Goal: Transaction & Acquisition: Book appointment/travel/reservation

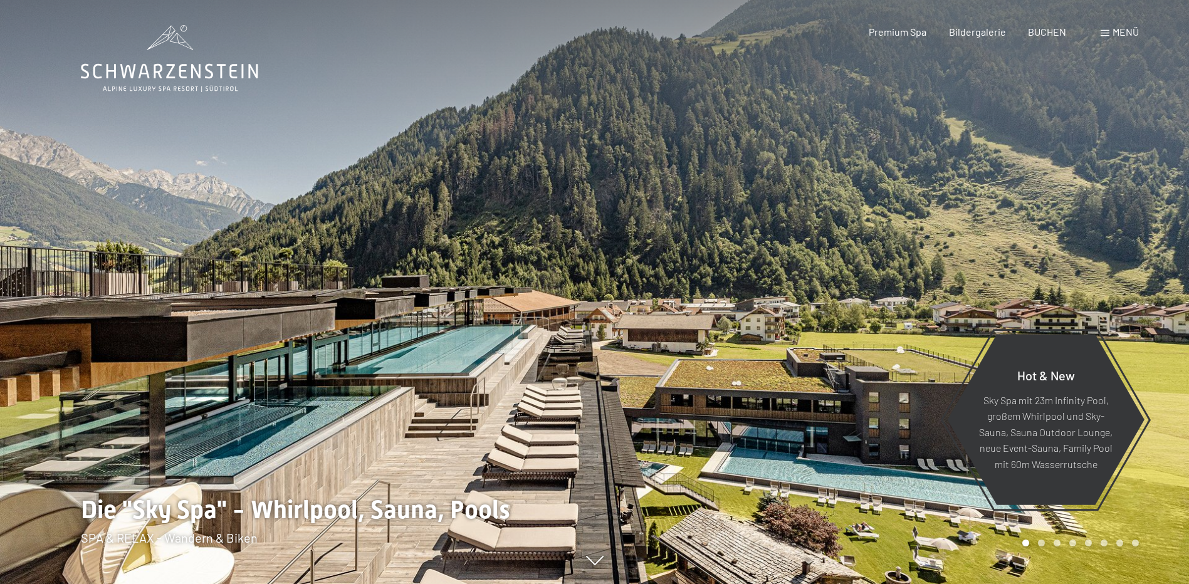
click at [1051, 34] on span "BUCHEN" at bounding box center [1047, 32] width 38 height 12
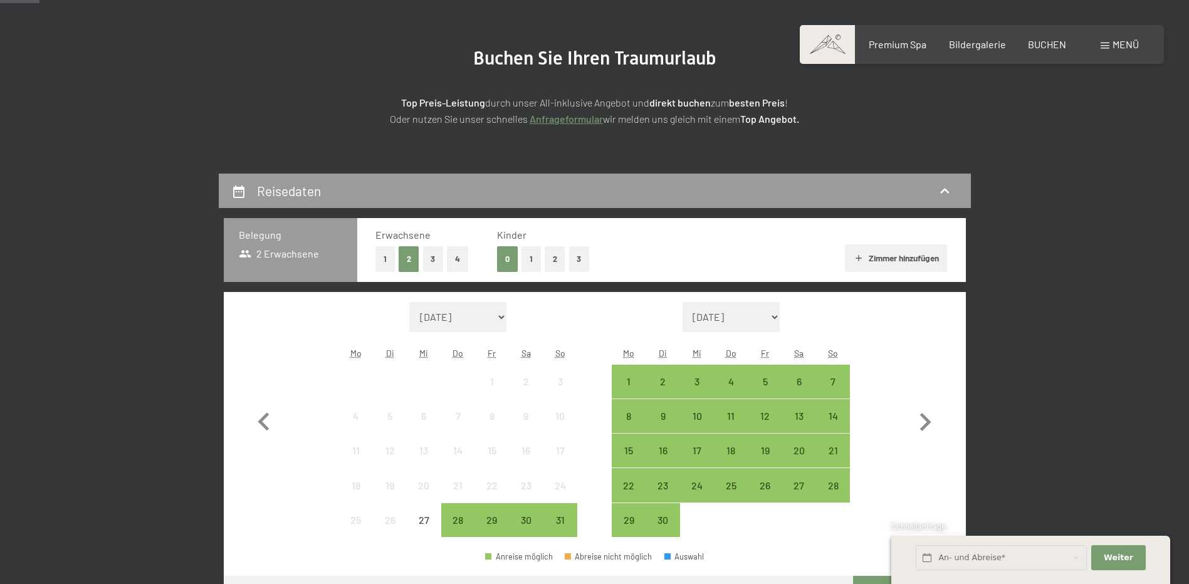
scroll to position [188, 0]
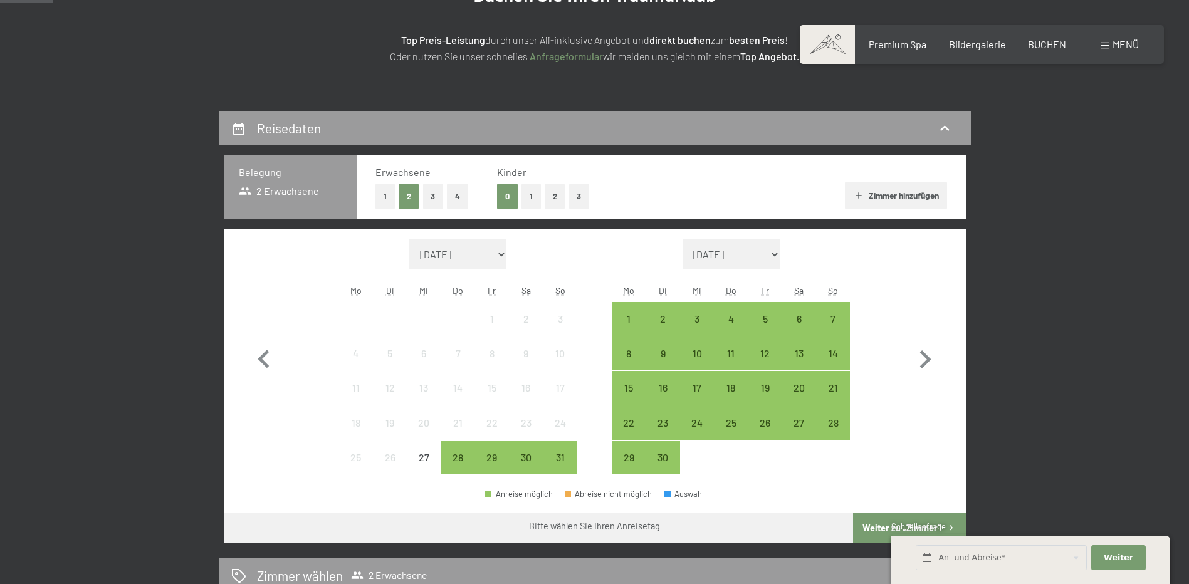
click at [530, 193] on button "1" at bounding box center [530, 197] width 19 height 26
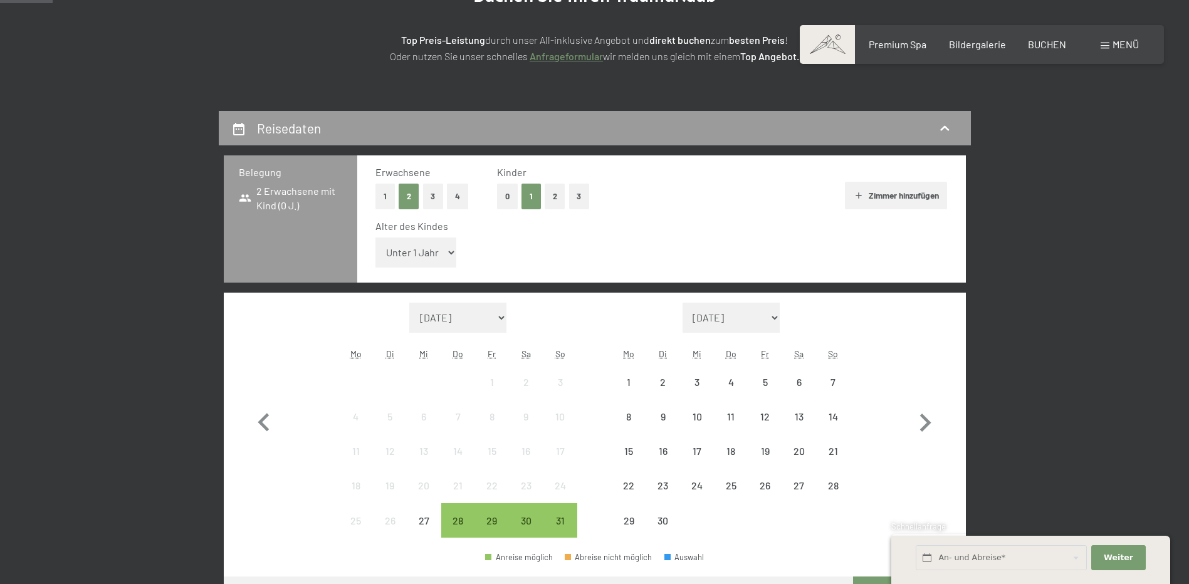
click at [419, 256] on select "Unter 1 Jahr 1 Jahr 2 Jahre 3 Jahre 4 Jahre 5 Jahre 6 Jahre 7 Jahre 8 Jahre 9 J…" at bounding box center [415, 253] width 81 height 30
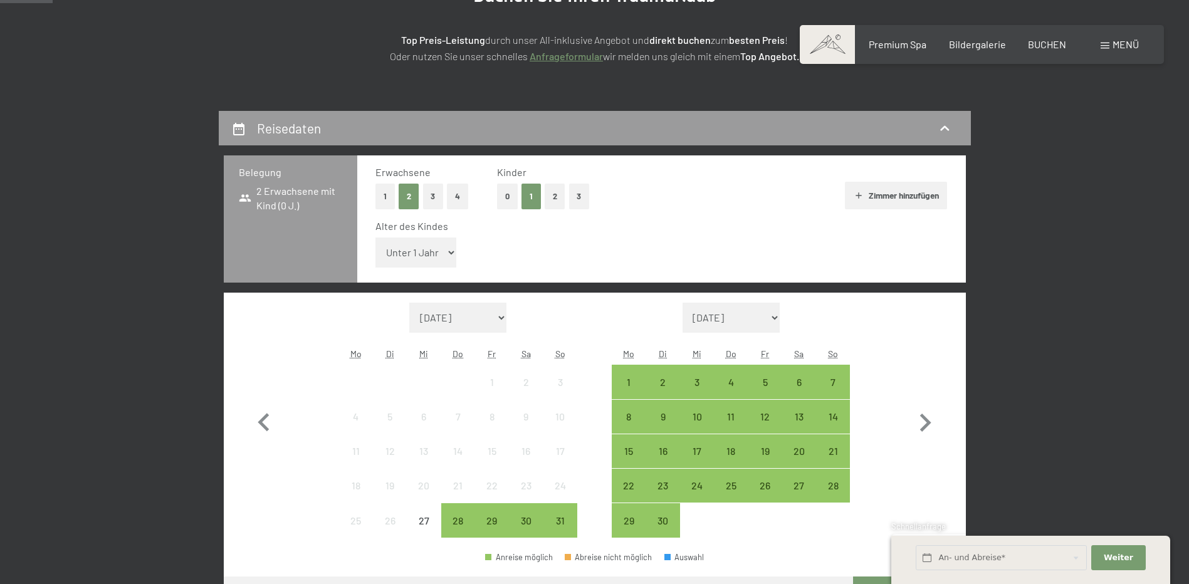
select select "2"
click at [375, 238] on select "Unter 1 Jahr 1 Jahr 2 Jahre 3 Jahre 4 Jahre 5 Jahre 6 Jahre 7 Jahre 8 Jahre 9 J…" at bounding box center [415, 253] width 81 height 30
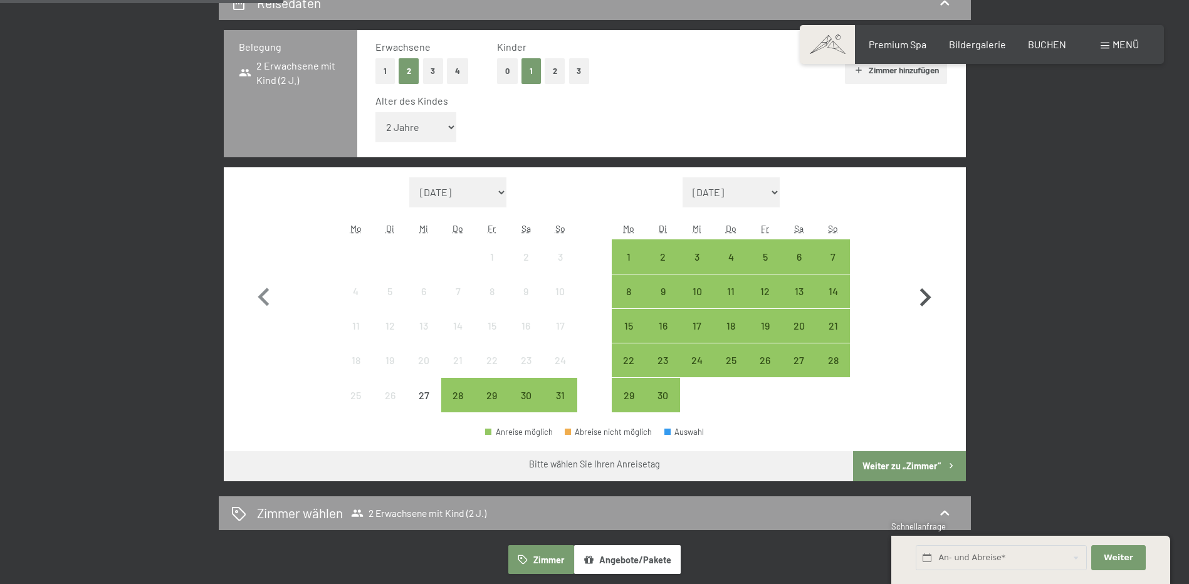
click at [928, 298] on icon "button" at bounding box center [925, 297] width 11 height 18
select select "2025-09-01"
select select "2025-10-01"
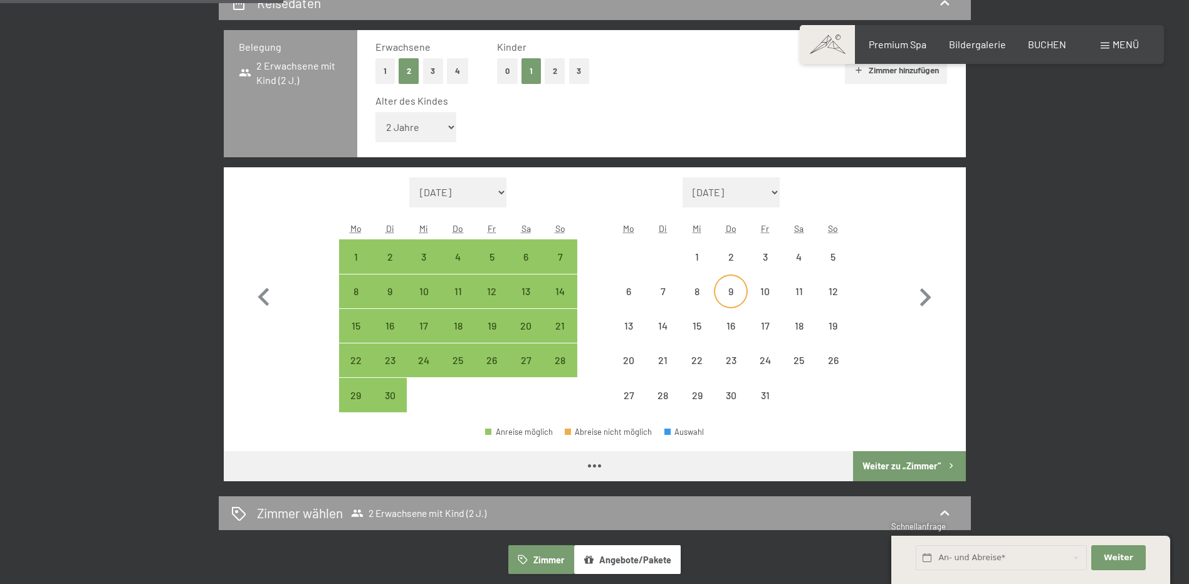
click at [733, 292] on div "9" at bounding box center [730, 301] width 31 height 31
select select "2025-09-01"
select select "2025-10-01"
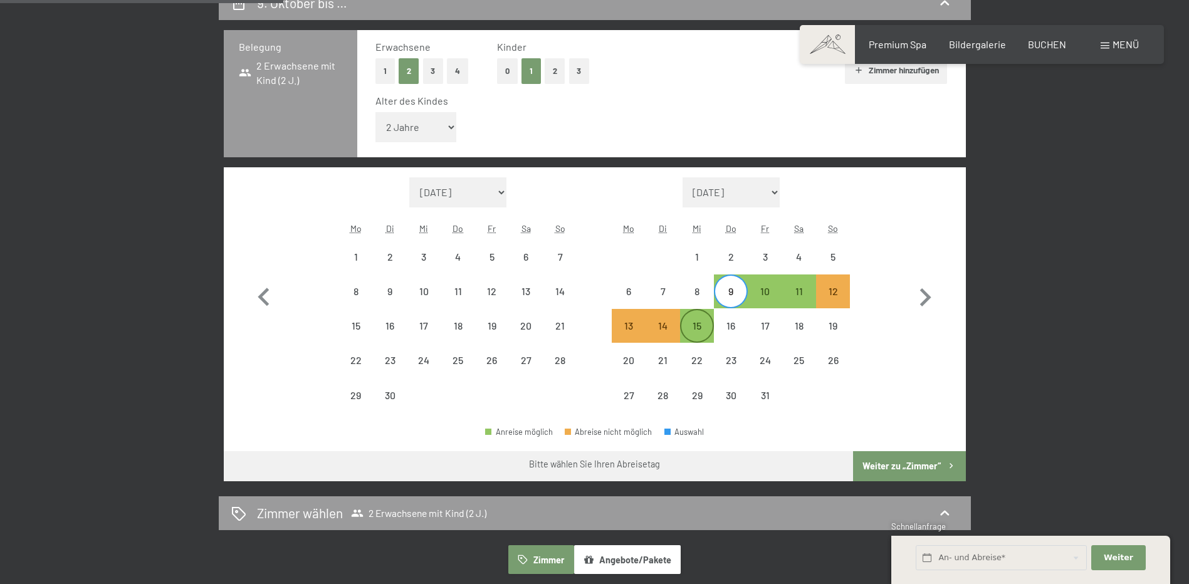
click at [705, 318] on div "15" at bounding box center [696, 325] width 31 height 31
select select "2025-09-01"
select select "2025-10-01"
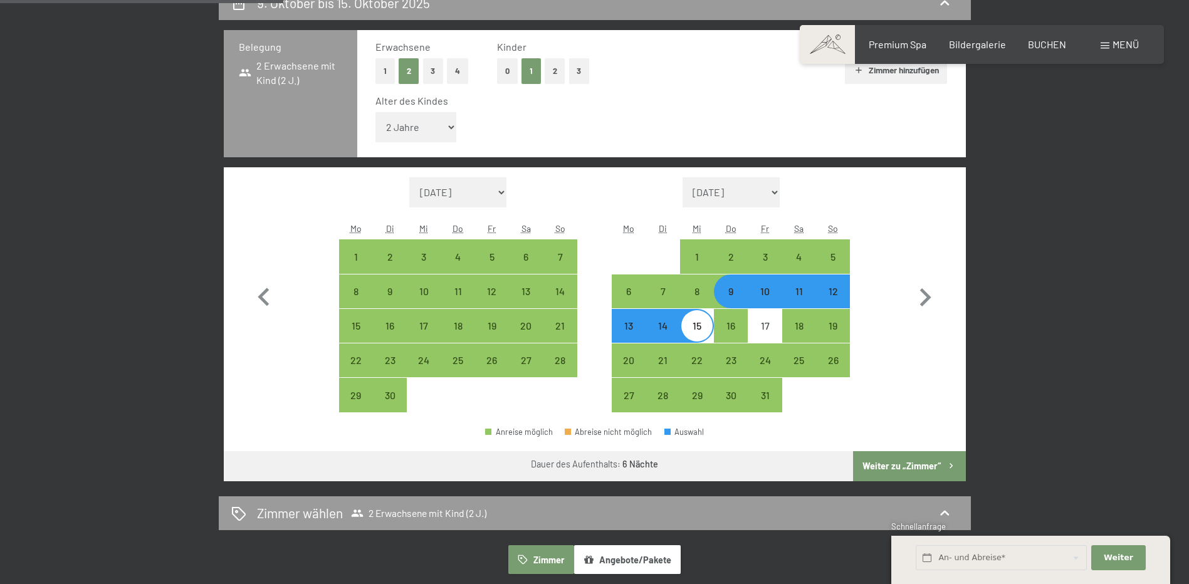
click at [914, 464] on button "Weiter zu „Zimmer“" at bounding box center [909, 466] width 112 height 30
select select "2025-09-01"
select select "2025-10-01"
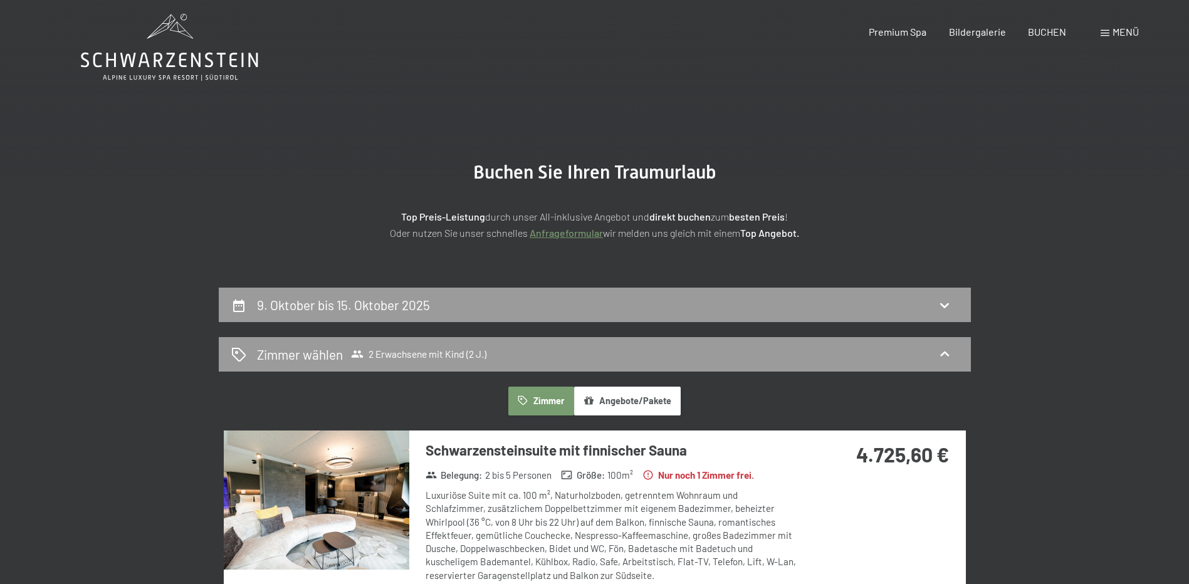
scroll to position [0, 0]
